Goal: Task Accomplishment & Management: Manage account settings

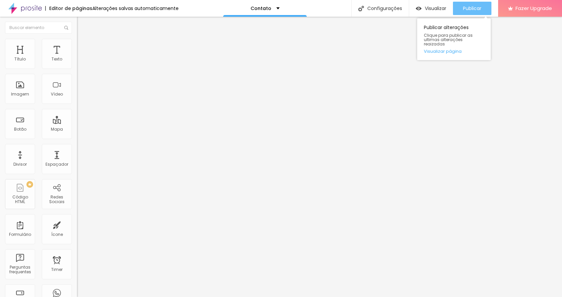
click at [457, 8] on button "Publicar" at bounding box center [472, 8] width 38 height 13
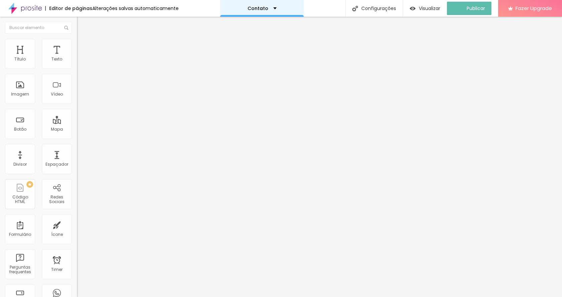
click at [272, 10] on div "Contato" at bounding box center [262, 8] width 29 height 5
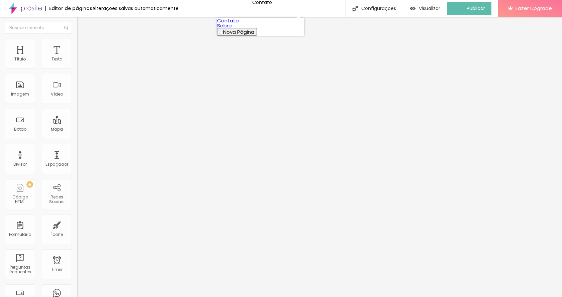
click at [232, 29] on link "Sobre" at bounding box center [224, 25] width 15 height 7
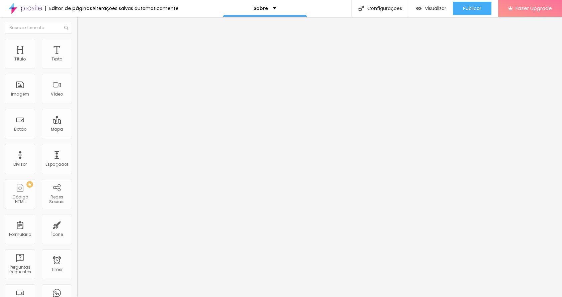
click at [77, 64] on div "Facebook" at bounding box center [115, 98] width 77 height 92
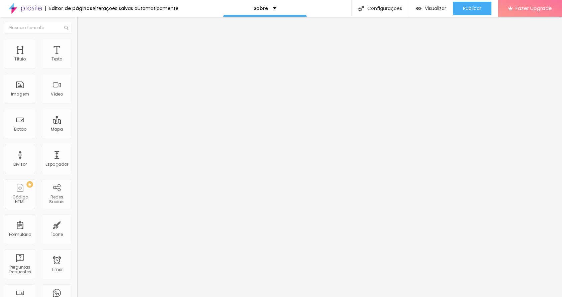
paste input "https://www.instagram.com/depoisdalente_/"
drag, startPoint x: 56, startPoint y: 118, endPoint x: 0, endPoint y: 124, distance: 56.3
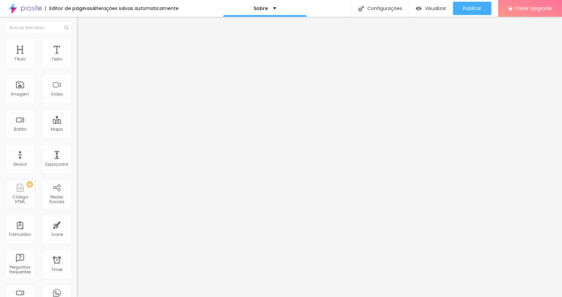
type input "https://www.instagram.com/depoisdalente_/"
click at [77, 139] on img at bounding box center [79, 141] width 5 height 5
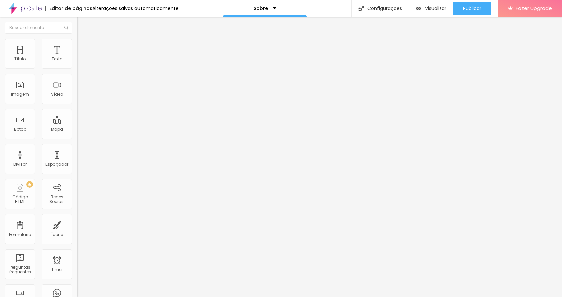
type input "https://www.instagram.com/depoisdalente_/"
click at [77, 58] on span "Trocar imagem" at bounding box center [95, 55] width 36 height 6
click at [273, 12] on div "Sobre" at bounding box center [265, 8] width 84 height 17
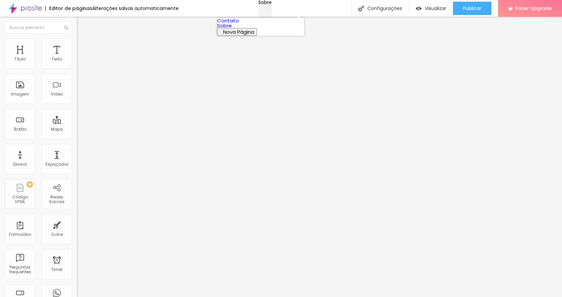
click at [272, 5] on div "Sobre" at bounding box center [264, 2] width 13 height 5
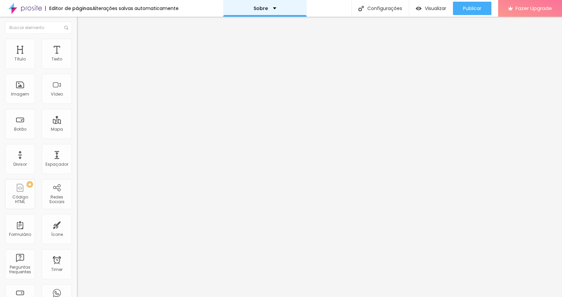
click at [277, 10] on div "Sobre" at bounding box center [265, 8] width 84 height 17
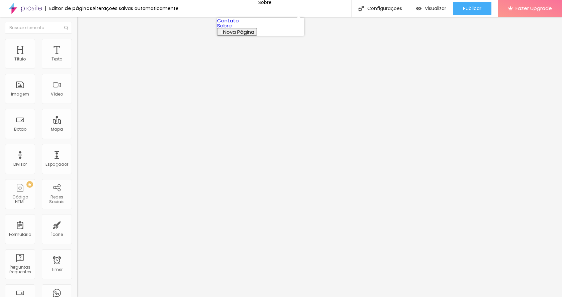
click at [239, 24] on link "Contato" at bounding box center [228, 20] width 22 height 7
click at [77, 63] on input "Alboom Brasil" at bounding box center [117, 59] width 80 height 7
drag, startPoint x: 41, startPoint y: 76, endPoint x: 0, endPoint y: 77, distance: 41.5
click at [77, 77] on div "Endereço Alboom Brasil Alinhamento 15 Zoom" at bounding box center [115, 119] width 77 height 134
type input "g"
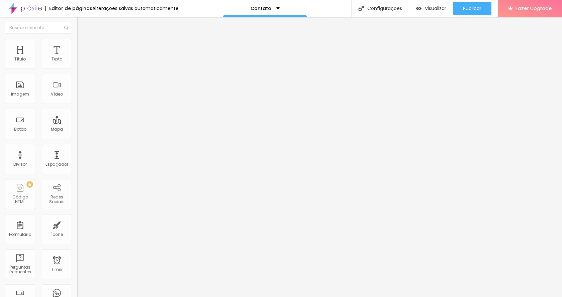
type input "Guarulhos - SP"
click at [476, 8] on span "Publicar" at bounding box center [472, 8] width 18 height 5
click at [82, 25] on img "button" at bounding box center [84, 24] width 5 height 5
click at [425, 6] on span "Visualizar" at bounding box center [435, 8] width 21 height 5
click at [17, 61] on div "Título" at bounding box center [19, 59] width 11 height 5
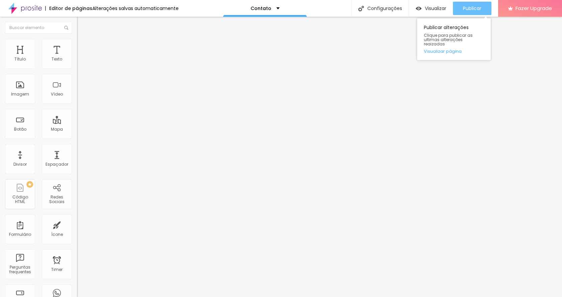
click at [481, 7] on button "Publicar" at bounding box center [472, 8] width 38 height 13
